Goal: Information Seeking & Learning: Understand process/instructions

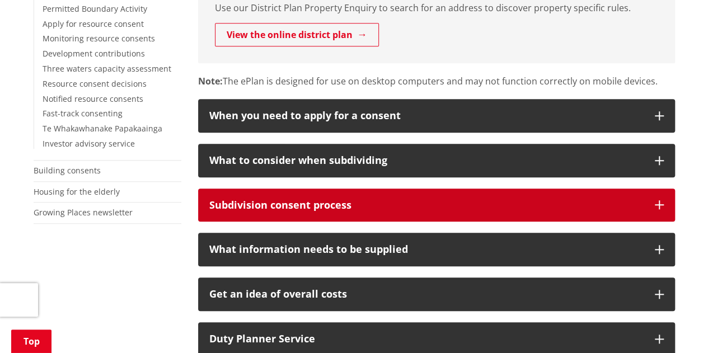
scroll to position [448, 0]
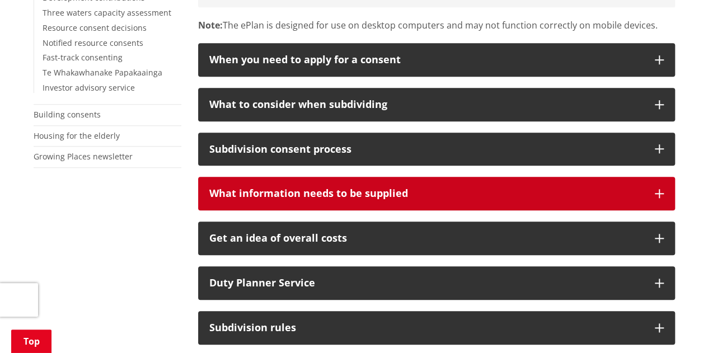
click at [655, 193] on icon "button" at bounding box center [659, 193] width 9 height 9
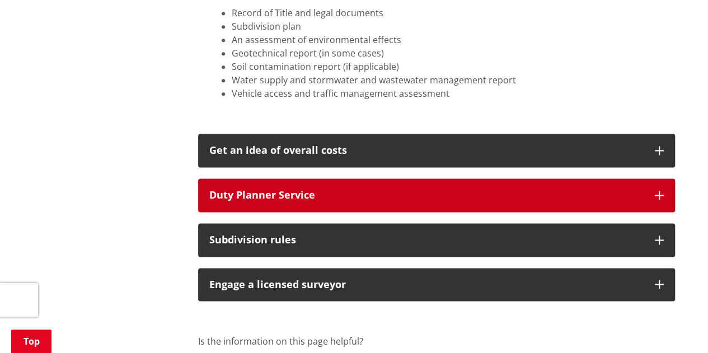
scroll to position [727, 0]
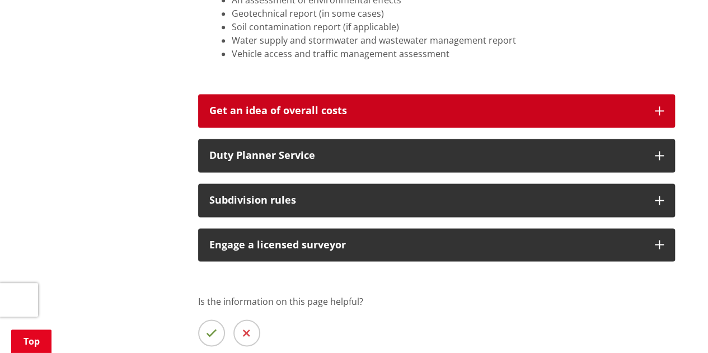
click at [665, 105] on button "Get an idea of overall costs" at bounding box center [436, 111] width 477 height 34
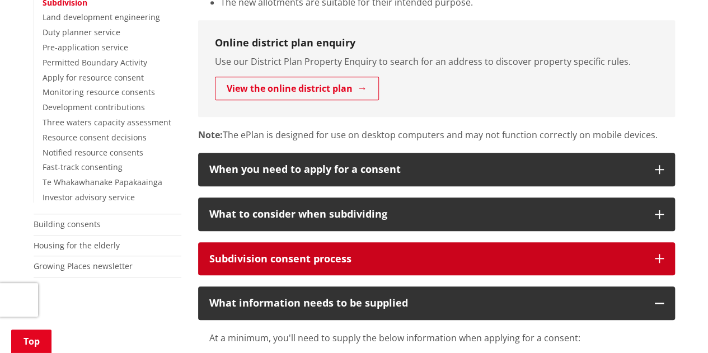
scroll to position [336, 0]
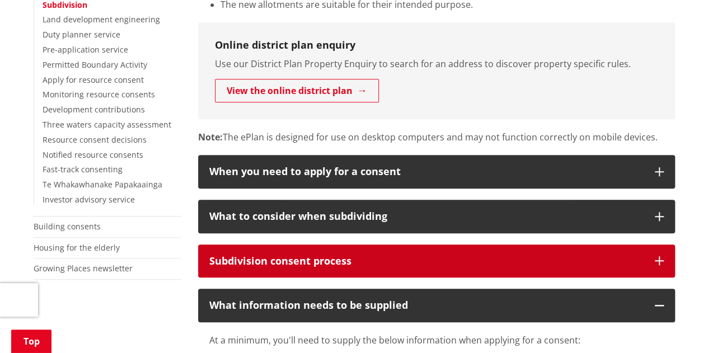
click at [355, 275] on button "Subdivision consent process" at bounding box center [436, 261] width 477 height 34
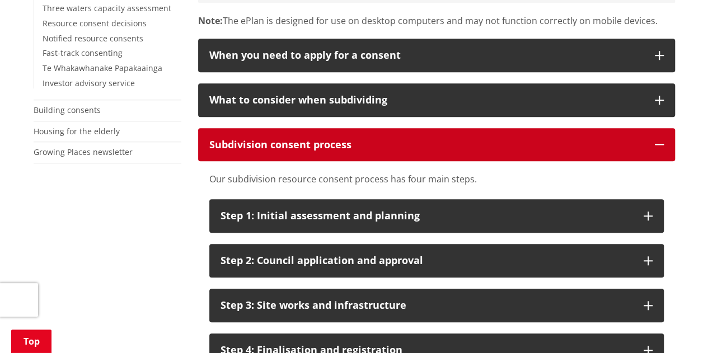
scroll to position [503, 0]
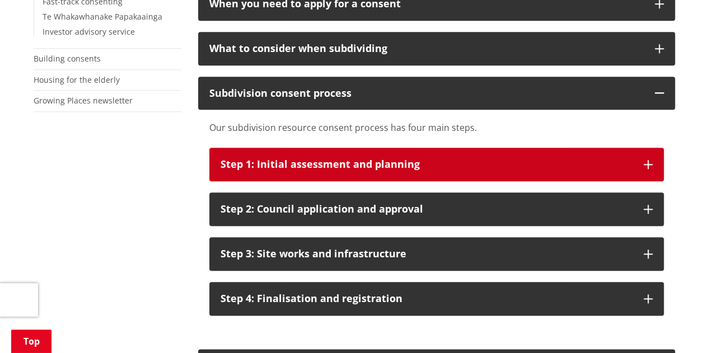
click at [360, 167] on div "Step 1: Initial assessment and planning" at bounding box center [426, 164] width 412 height 11
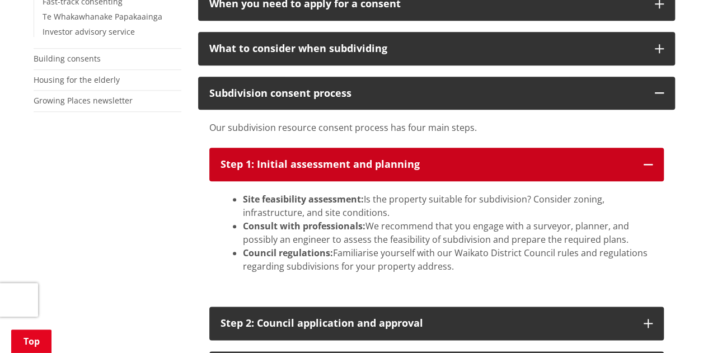
click at [373, 166] on div "Step 1: Initial assessment and planning" at bounding box center [426, 164] width 412 height 11
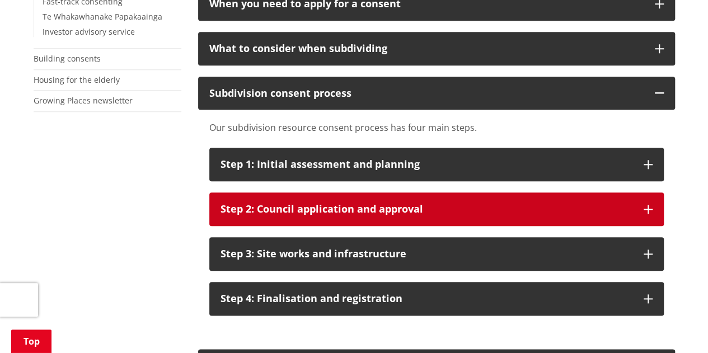
click at [359, 216] on button "Step 2: Council application and approval" at bounding box center [436, 209] width 454 height 34
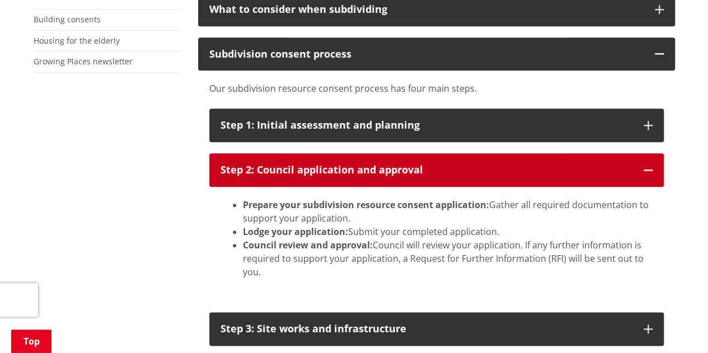
scroll to position [559, 0]
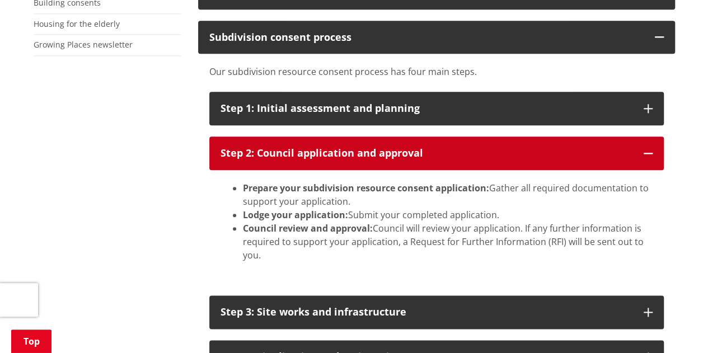
click at [410, 151] on div "Step 2: Council application and approval" at bounding box center [426, 153] width 412 height 11
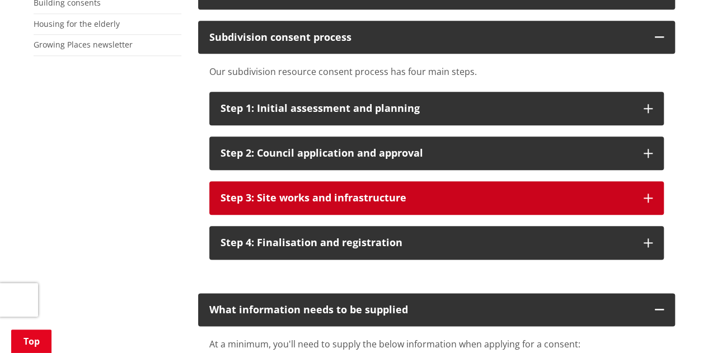
click at [387, 199] on div "Step 3: Site works and infrastructure" at bounding box center [426, 197] width 412 height 11
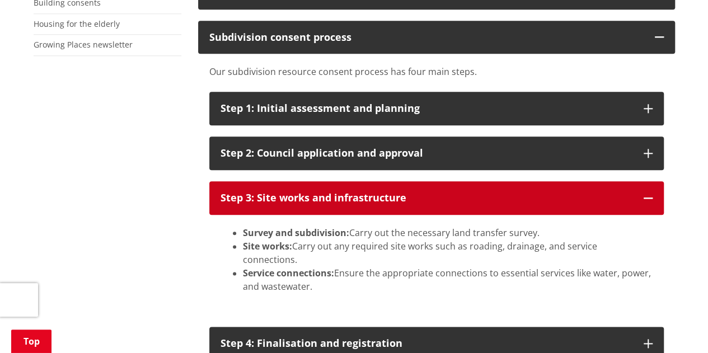
click at [387, 199] on div "Step 3: Site works and infrastructure" at bounding box center [426, 197] width 412 height 11
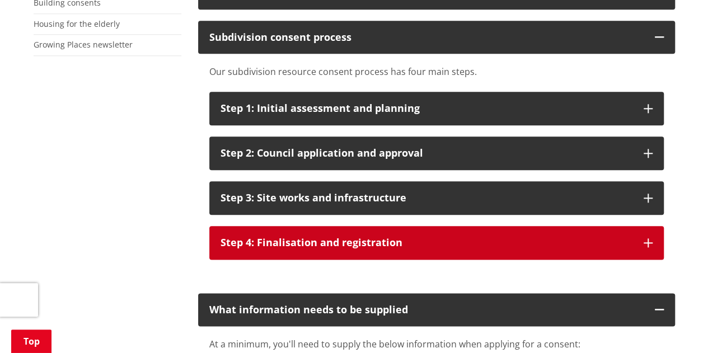
click at [357, 244] on div "Step 4: Finalisation and registration" at bounding box center [426, 242] width 412 height 11
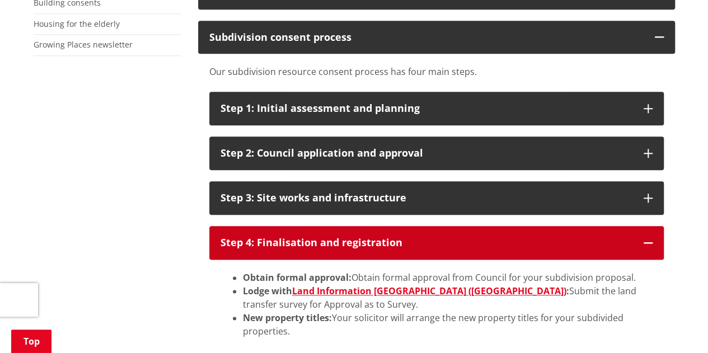
scroll to position [615, 0]
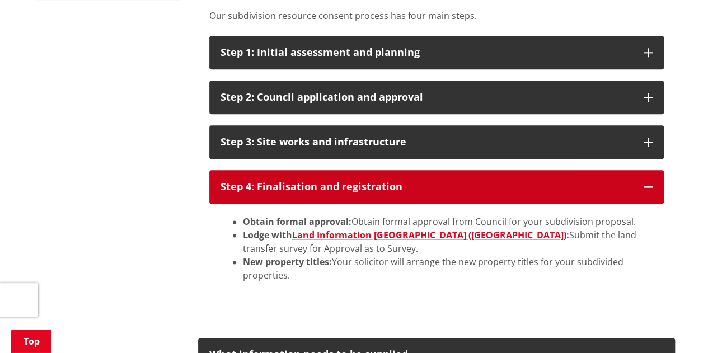
click at [357, 191] on div "Step 4: Finalisation and registration" at bounding box center [426, 186] width 412 height 11
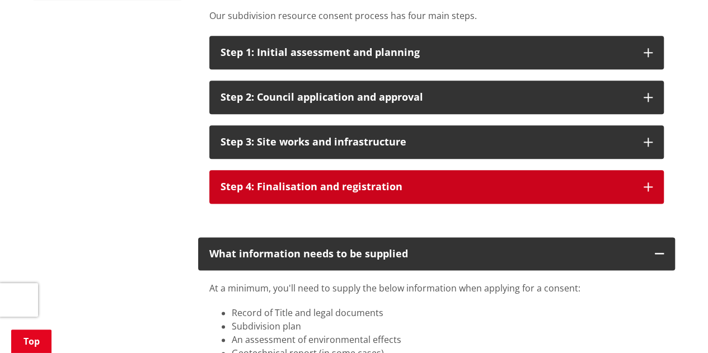
click at [357, 191] on div "Step 4: Finalisation and registration" at bounding box center [426, 186] width 412 height 11
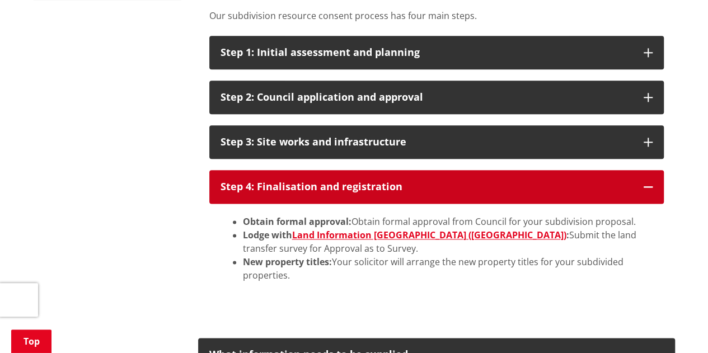
click at [357, 191] on div "Step 4: Finalisation and registration" at bounding box center [426, 186] width 412 height 11
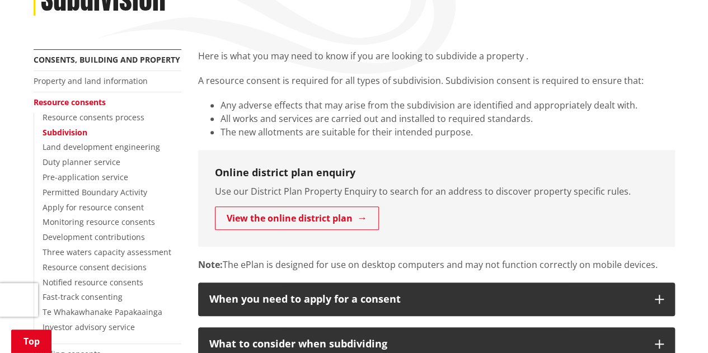
scroll to position [112, 0]
